Goal: Information Seeking & Learning: Learn about a topic

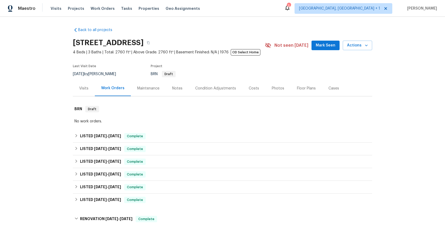
scroll to position [167, 0]
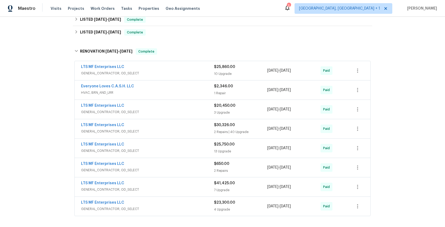
click at [174, 71] on span "GENERAL_CONTRACTOR, OD_SELECT" at bounding box center [147, 73] width 133 height 5
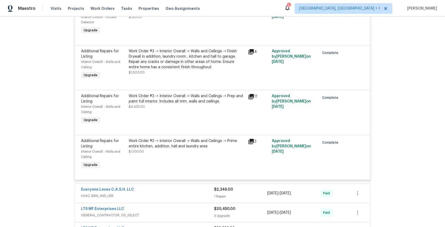
scroll to position [604, 0]
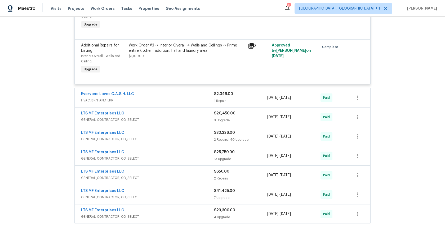
click at [173, 97] on div "Everyone Loves C.A.S.H. LLC HVAC, BRN_AND_LRR $2,346.00 1 Repair [DATE] - [DATE…" at bounding box center [223, 97] width 296 height 19
click at [177, 103] on span "HVAC, BRN_AND_LRR" at bounding box center [147, 100] width 133 height 5
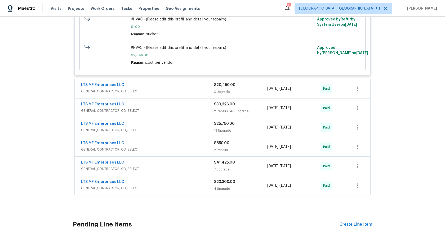
scroll to position [777, 0]
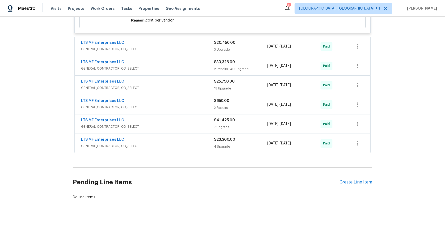
click at [168, 143] on div "LTS MF Enterprises LLC" at bounding box center [147, 140] width 133 height 6
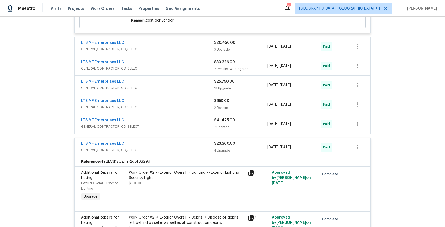
click at [168, 124] on div "LTS MF Enterprises LLC" at bounding box center [147, 120] width 133 height 6
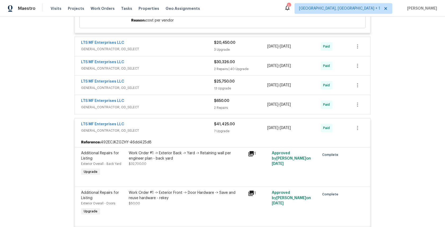
click at [166, 110] on span "GENERAL_CONTRACTOR, OD_SELECT" at bounding box center [147, 106] width 133 height 5
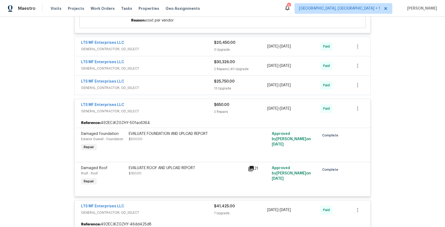
click at [160, 85] on div "LTS MF Enterprises LLC" at bounding box center [147, 82] width 133 height 6
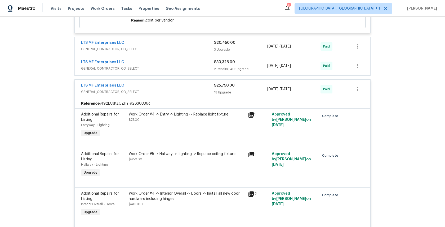
click at [161, 66] on div "LTS MF Enterprises LLC" at bounding box center [147, 62] width 133 height 6
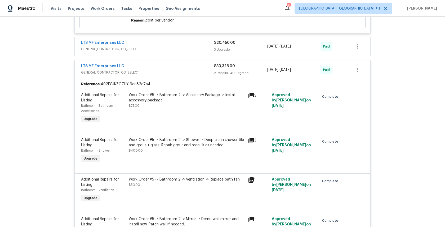
click at [159, 46] on div "LTS MF Enterprises LLC" at bounding box center [147, 43] width 133 height 6
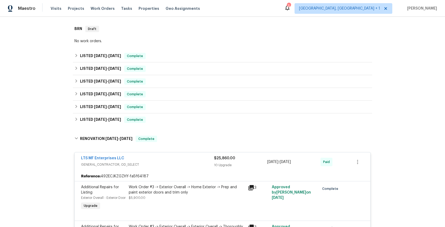
scroll to position [31, 0]
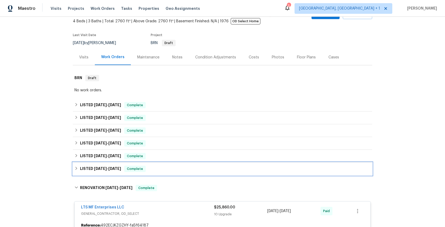
click at [158, 166] on div "LISTED [DATE] - [DATE] Complete" at bounding box center [223, 168] width 296 height 6
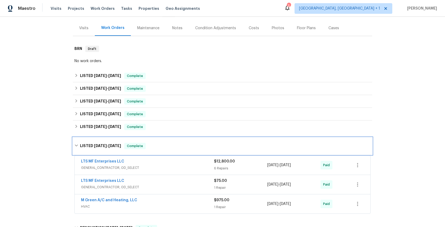
scroll to position [99, 0]
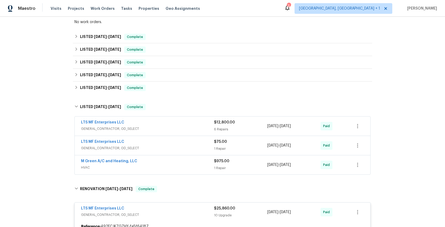
click at [156, 158] on div "M Green A/C and Heating, LLC" at bounding box center [147, 161] width 133 height 6
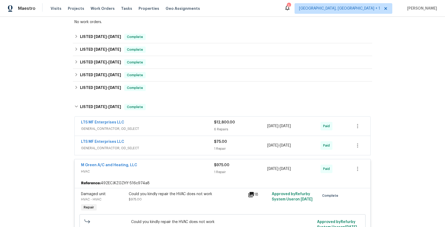
click at [161, 143] on div "LTS MF Enterprises LLC" at bounding box center [147, 142] width 133 height 6
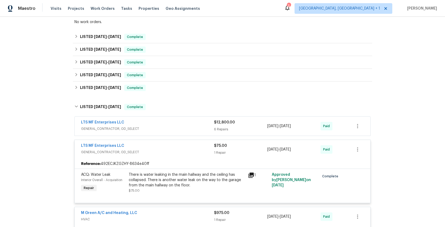
click at [163, 123] on div "LTS MF Enterprises LLC" at bounding box center [147, 123] width 133 height 6
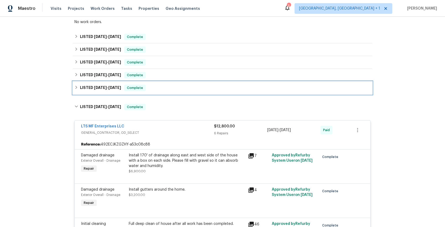
click at [169, 90] on div "LISTED [DATE] - [DATE] Complete" at bounding box center [223, 88] width 296 height 6
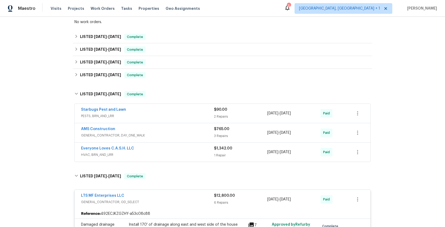
click at [160, 148] on div "Everyone Loves C.A.S.H. LLC" at bounding box center [147, 149] width 133 height 6
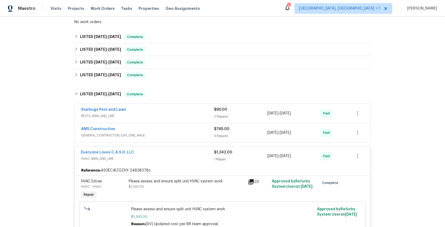
click at [165, 135] on span "GENERAL_CONTRACTOR, DAY_ONE_WALK" at bounding box center [147, 135] width 133 height 5
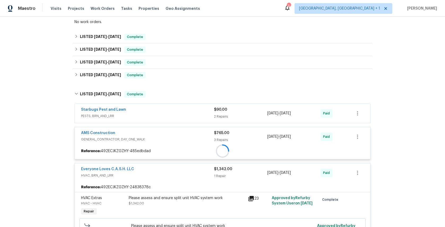
click at [164, 112] on div "Starbugs Pest and Lawn" at bounding box center [147, 110] width 133 height 6
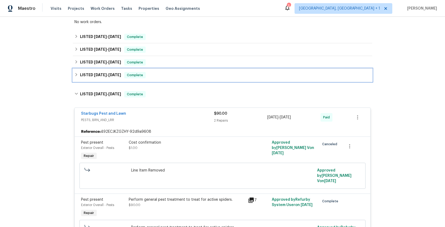
click at [156, 77] on div "LISTED [DATE] - [DATE] Complete" at bounding box center [223, 75] width 296 height 6
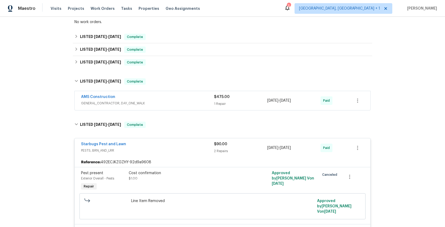
click at [132, 99] on div "AMS Construction" at bounding box center [147, 97] width 133 height 6
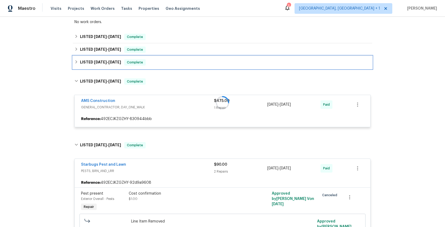
click at [164, 64] on div "LISTED [DATE] - [DATE] Complete" at bounding box center [223, 62] width 296 height 6
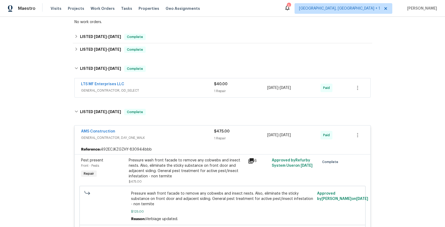
click at [150, 92] on span "GENERAL_CONTRACTOR, OD_SELECT" at bounding box center [147, 90] width 133 height 5
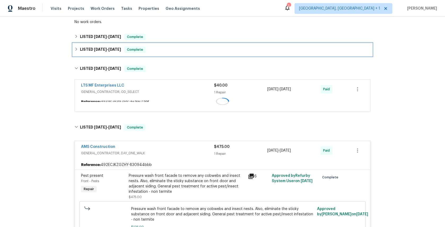
click at [161, 51] on div "LISTED [DATE] - [DATE] Complete" at bounding box center [223, 49] width 296 height 6
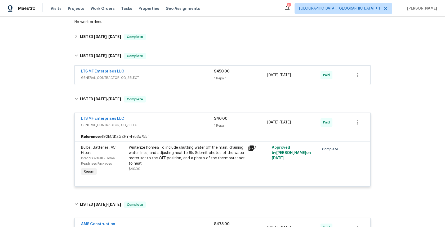
click at [154, 78] on span "GENERAL_CONTRACTOR, OD_SELECT" at bounding box center [147, 77] width 133 height 5
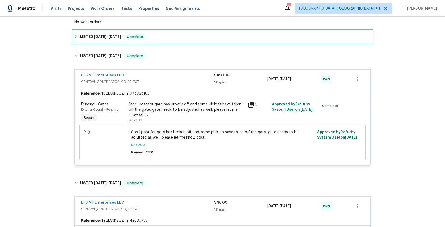
click at [169, 42] on div "LISTED [DATE] - [DATE] Complete" at bounding box center [223, 36] width 300 height 13
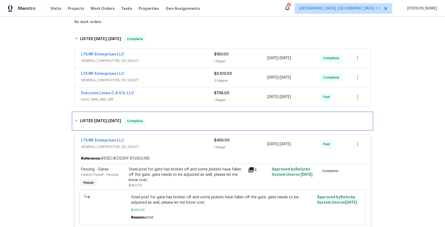
click at [152, 122] on div "LISTED [DATE] - [DATE] Complete" at bounding box center [223, 121] width 296 height 6
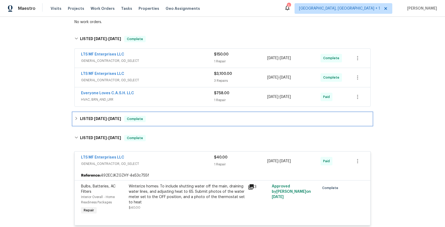
click at [158, 122] on div "LISTED [DATE] - [DATE] Complete" at bounding box center [223, 119] width 296 height 6
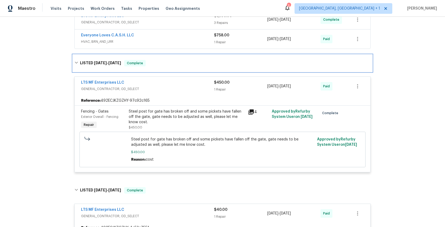
scroll to position [108, 0]
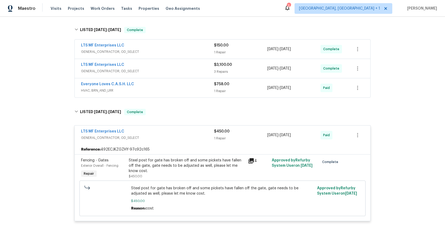
click at [162, 86] on div "Everyone Loves C.A.S.H. LLC" at bounding box center [147, 84] width 133 height 6
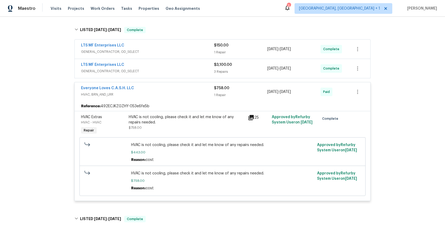
click at [164, 68] on div "LTS MF Enterprises LLC" at bounding box center [147, 65] width 133 height 6
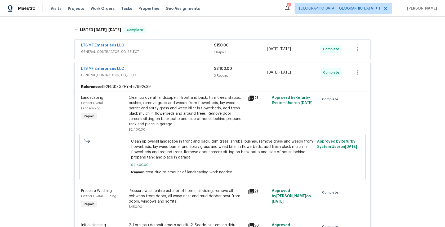
click at [167, 47] on div "LTS MF Enterprises LLC" at bounding box center [147, 46] width 133 height 6
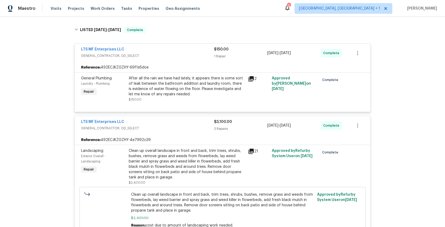
scroll to position [1373, 0]
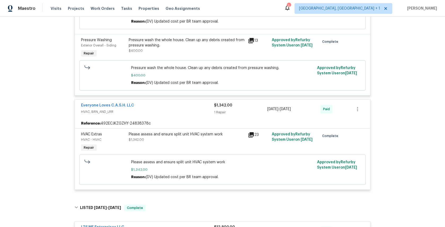
click at [252, 132] on icon at bounding box center [251, 134] width 5 height 5
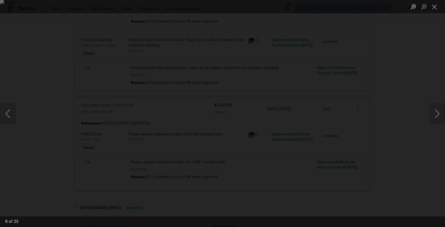
click at [303, 115] on div "Lightbox" at bounding box center [222, 113] width 445 height 227
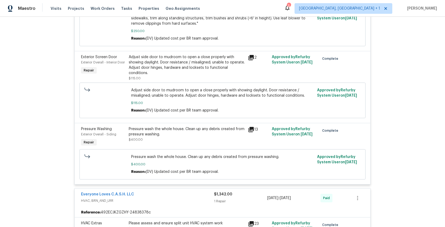
scroll to position [5553, 0]
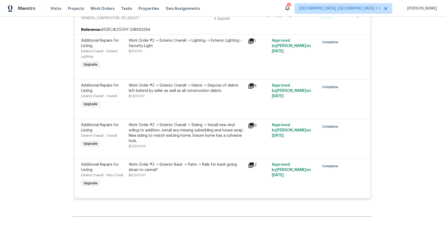
click at [253, 123] on icon at bounding box center [251, 125] width 5 height 5
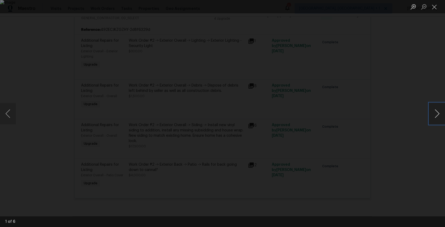
click at [441, 115] on button "Next image" at bounding box center [438, 113] width 16 height 21
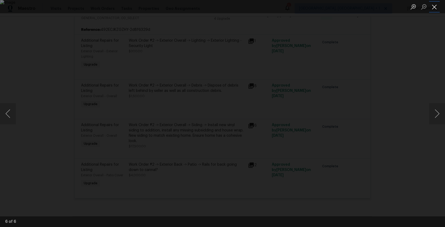
click at [434, 6] on button "Close lightbox" at bounding box center [435, 6] width 11 height 9
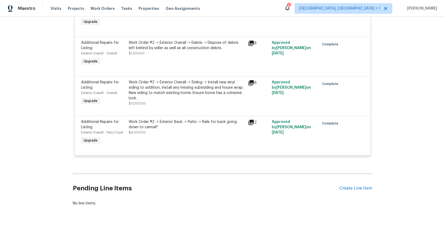
scroll to position [5608, 0]
